Goal: Entertainment & Leisure: Consume media (video, audio)

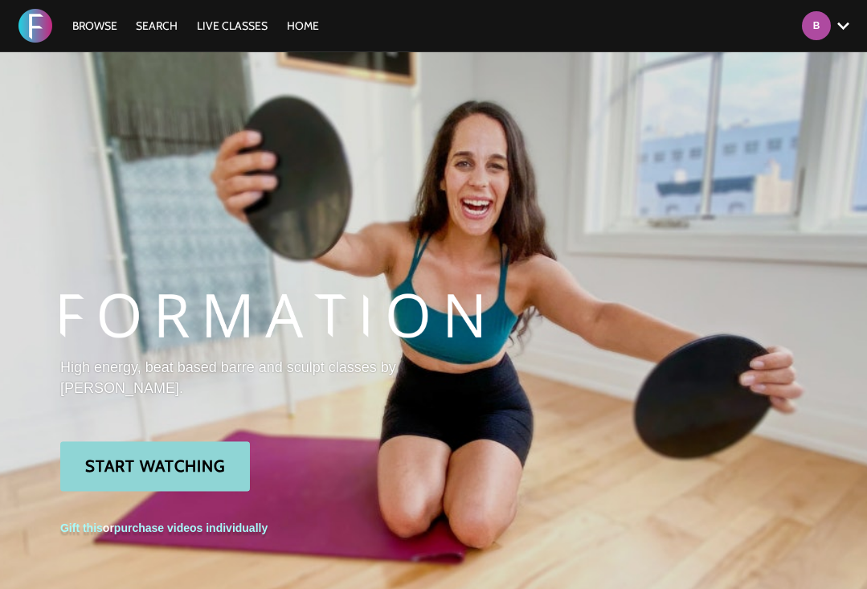
click at [138, 452] on link "Start Watching" at bounding box center [155, 466] width 190 height 50
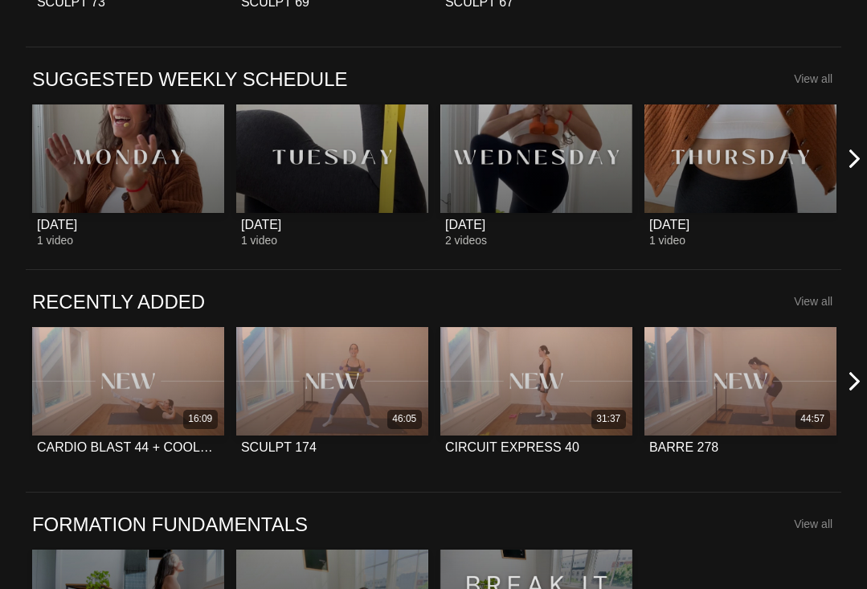
scroll to position [797, 0]
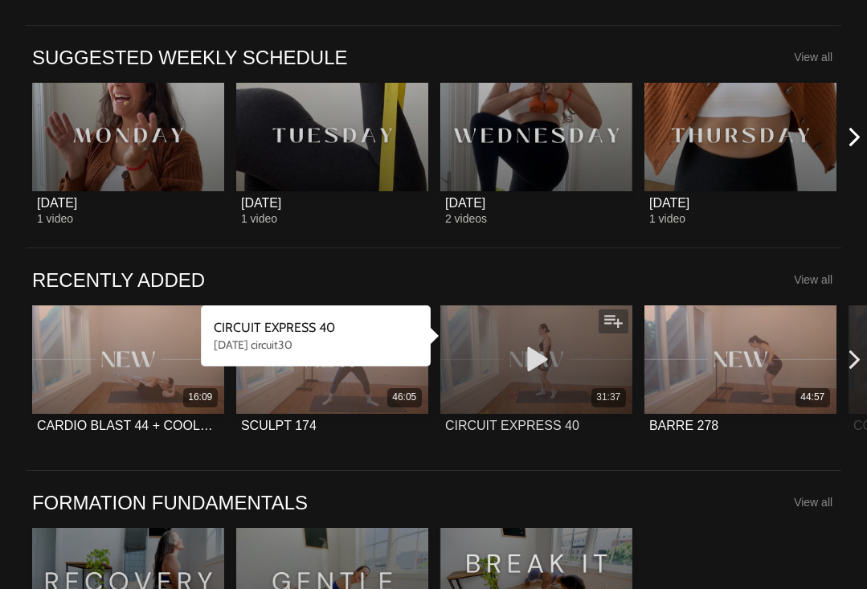
click at [571, 388] on div "31:37" at bounding box center [536, 397] width 192 height 18
